Goal: Task Accomplishment & Management: Use online tool/utility

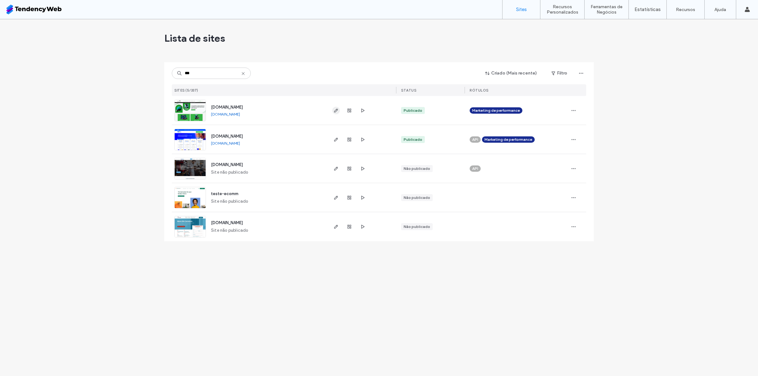
type input "***"
click at [334, 108] on icon "button" at bounding box center [336, 110] width 5 height 5
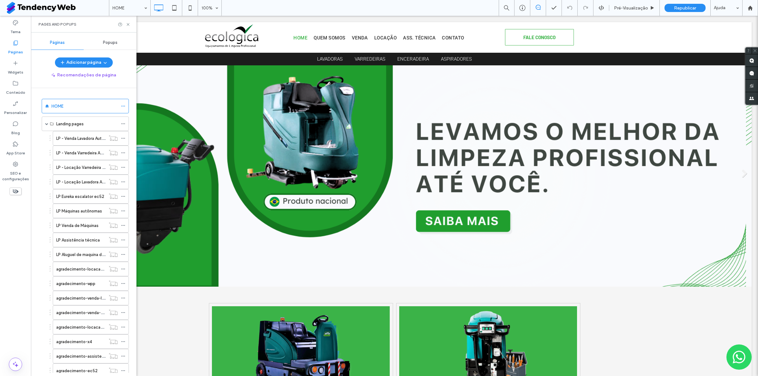
scroll to position [197, 0]
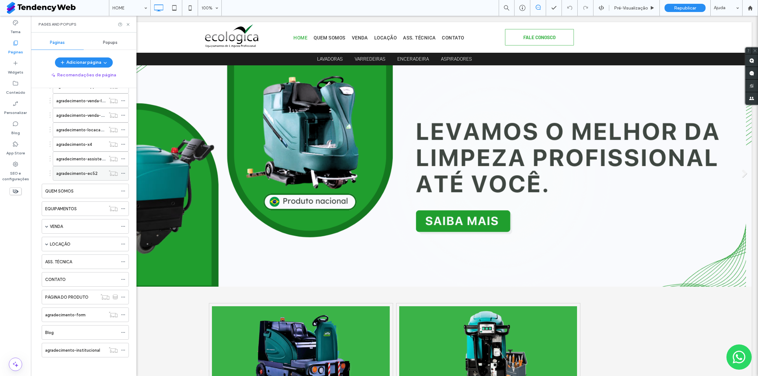
click at [83, 180] on div "agradecimento-ec52" at bounding box center [80, 173] width 49 height 14
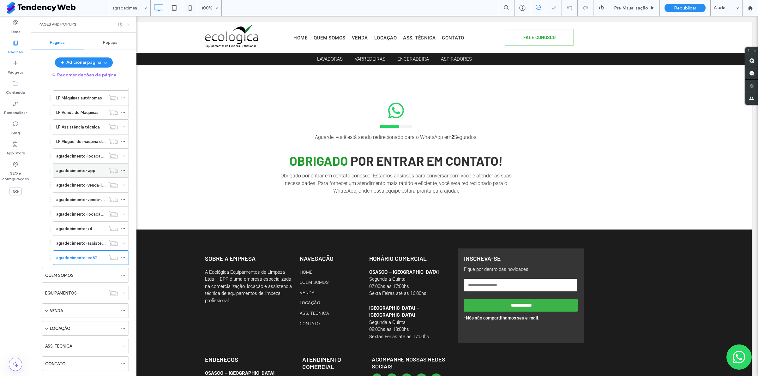
scroll to position [79, 0]
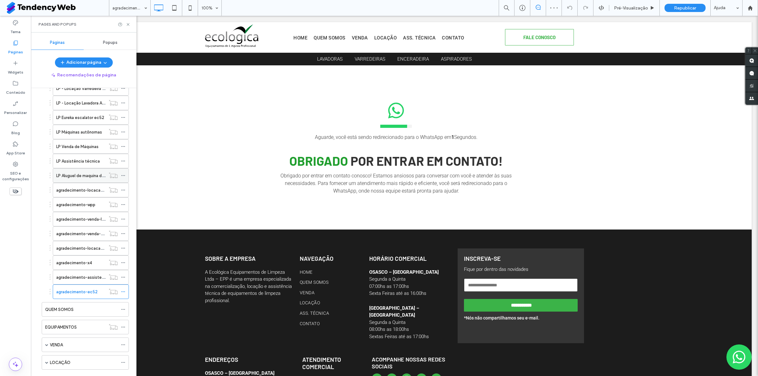
click at [77, 178] on label "LP Aluguel de maquina de limpeza" at bounding box center [88, 175] width 64 height 11
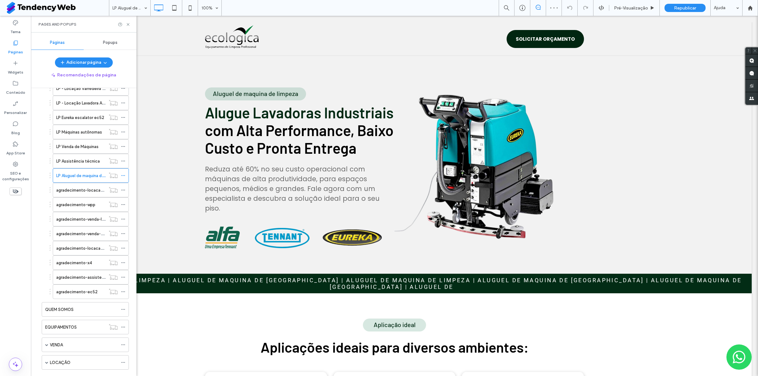
scroll to position [0, 0]
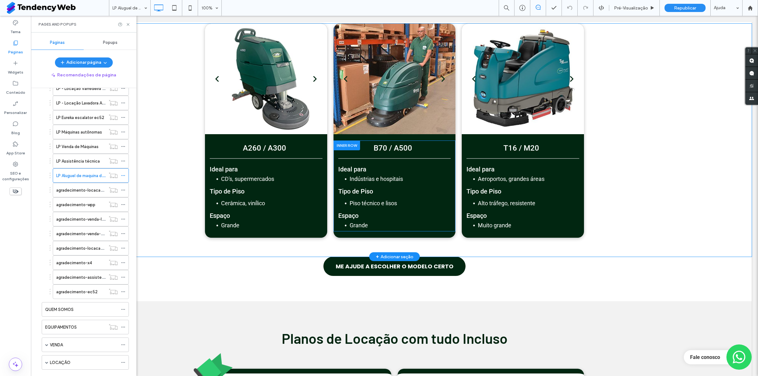
scroll to position [1263, 0]
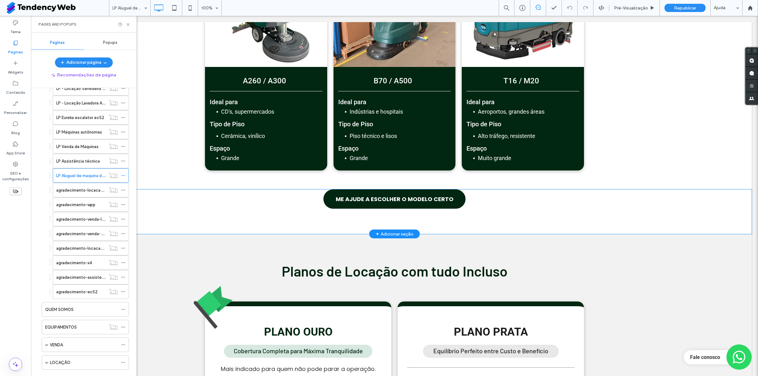
click at [561, 206] on div "ME AJUDE A ESCOLHER O MODELO CERTO Click To Paste Linha + Adicionar seção" at bounding box center [394, 212] width 714 height 45
